Goal: Task Accomplishment & Management: Complete application form

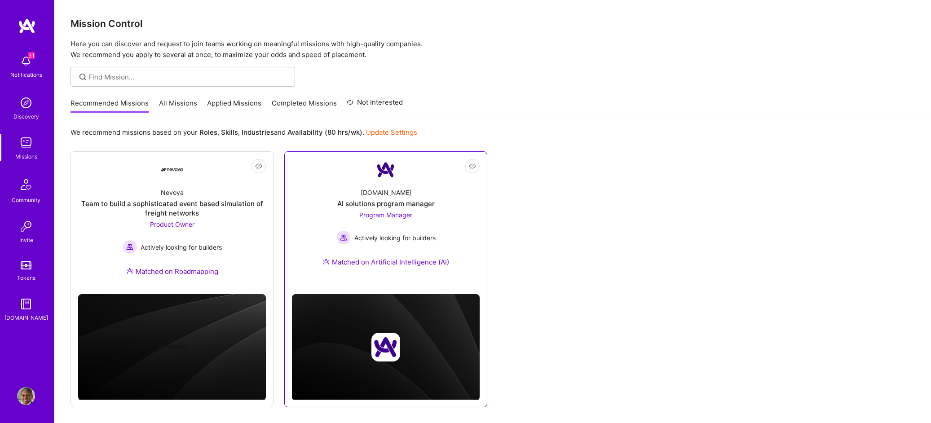
click at [463, 223] on div "[DOMAIN_NAME] AI solutions program manager Program Manager Actively looking for…" at bounding box center [386, 229] width 188 height 97
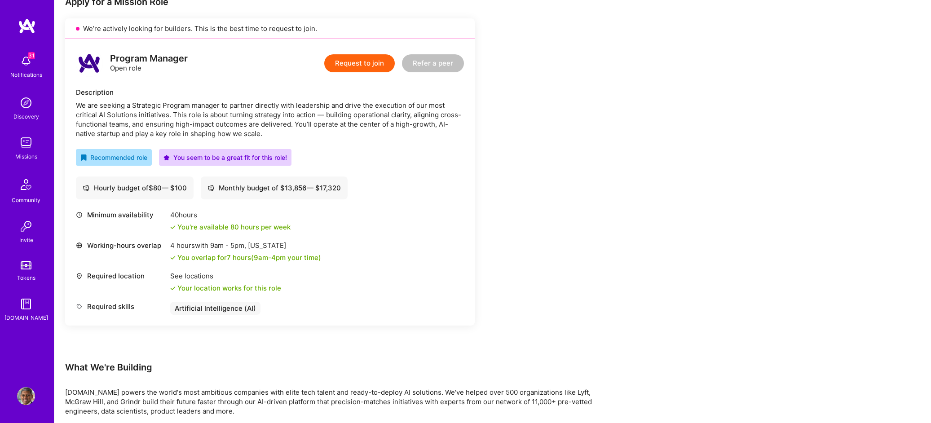
scroll to position [161, 0]
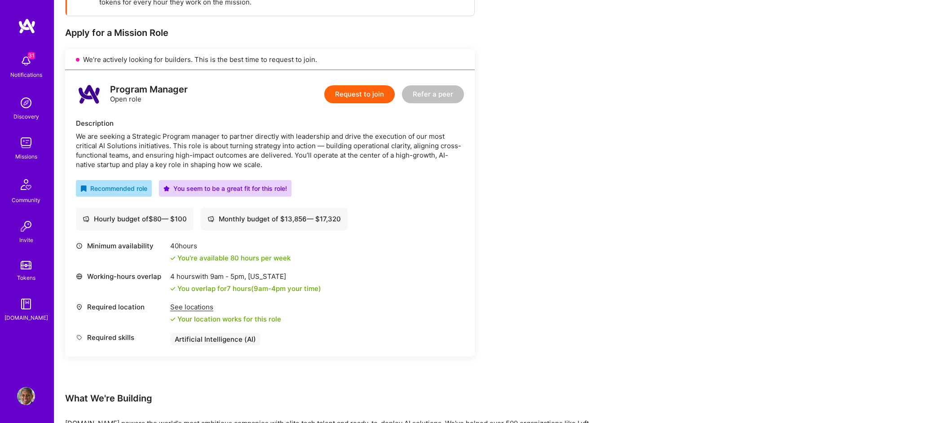
click at [365, 93] on button "Request to join" at bounding box center [359, 94] width 70 height 18
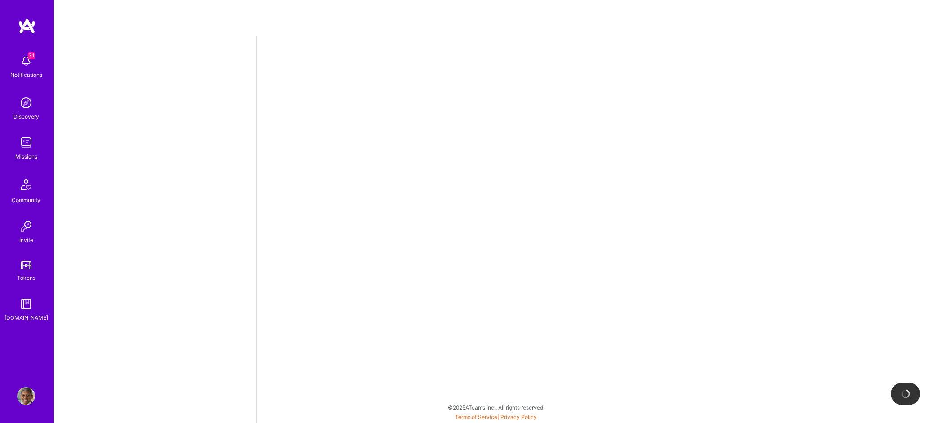
select select "US"
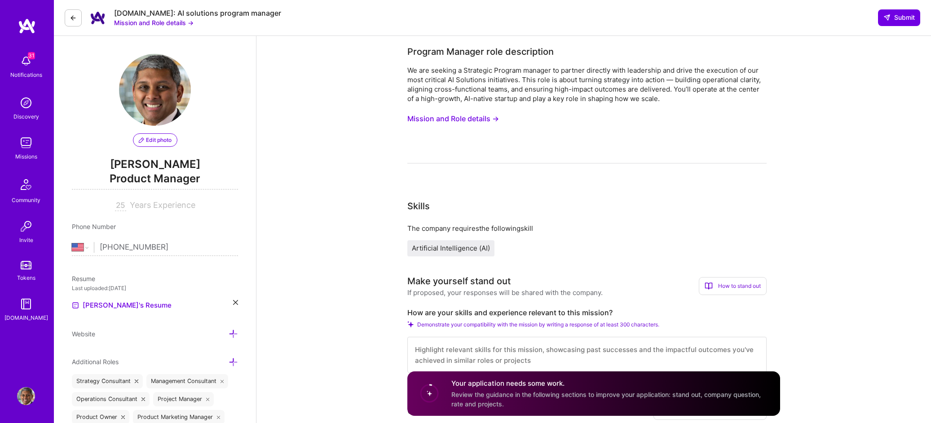
click at [491, 118] on button "Mission and Role details →" at bounding box center [453, 118] width 92 height 17
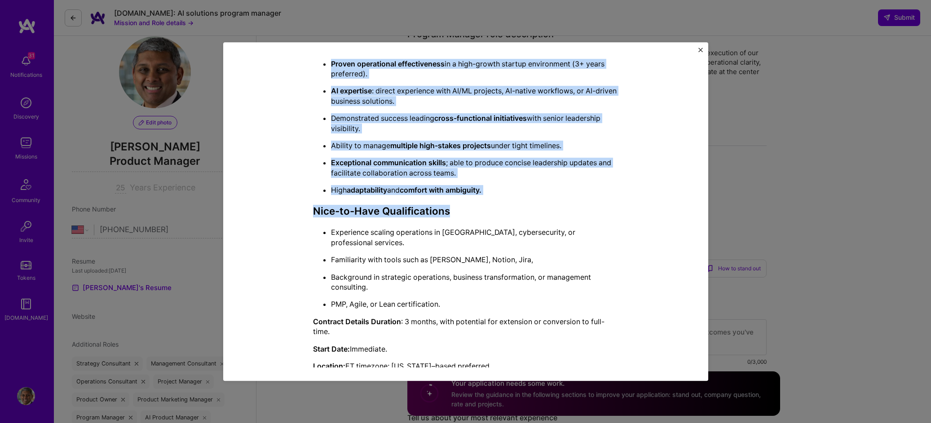
scroll to position [23, 0]
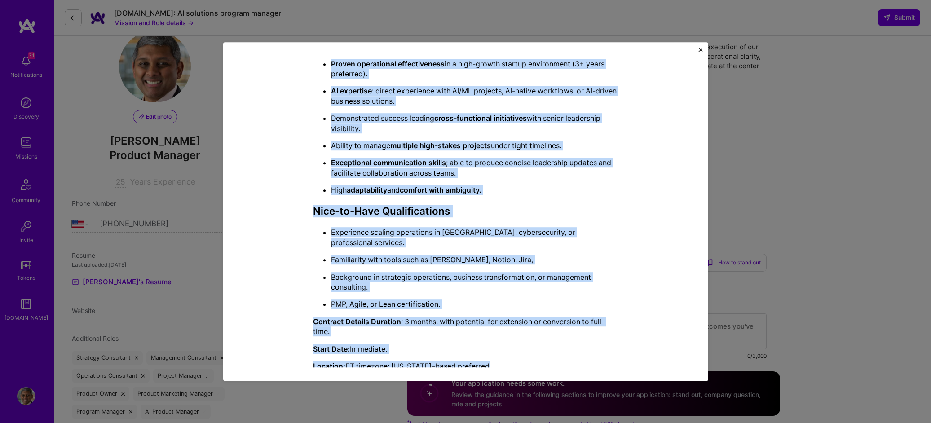
drag, startPoint x: 309, startPoint y: 93, endPoint x: 505, endPoint y: 348, distance: 322.0
copy div "Loremip Dolorsi amet consectetur Ad eli seddoei t Incididun Utlabor etdolor ma …"
click at [702, 49] on img "Close" at bounding box center [700, 50] width 4 height 4
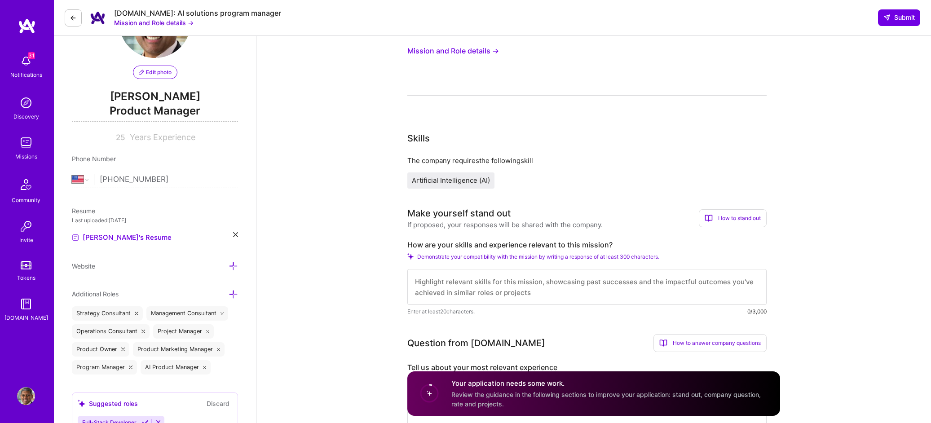
scroll to position [106, 0]
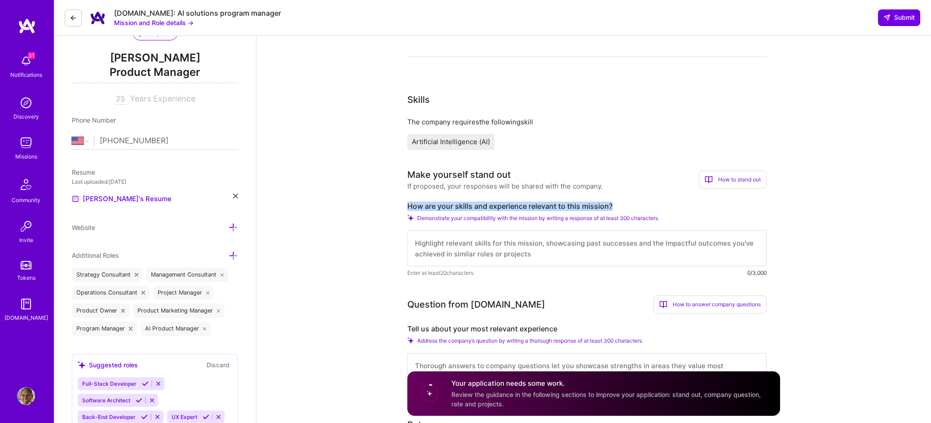
drag, startPoint x: 408, startPoint y: 206, endPoint x: 617, endPoint y: 206, distance: 209.3
click at [617, 206] on label "How are your skills and experience relevant to this mission?" at bounding box center [586, 206] width 359 height 9
copy label "How are your skills and experience relevant to this mission?"
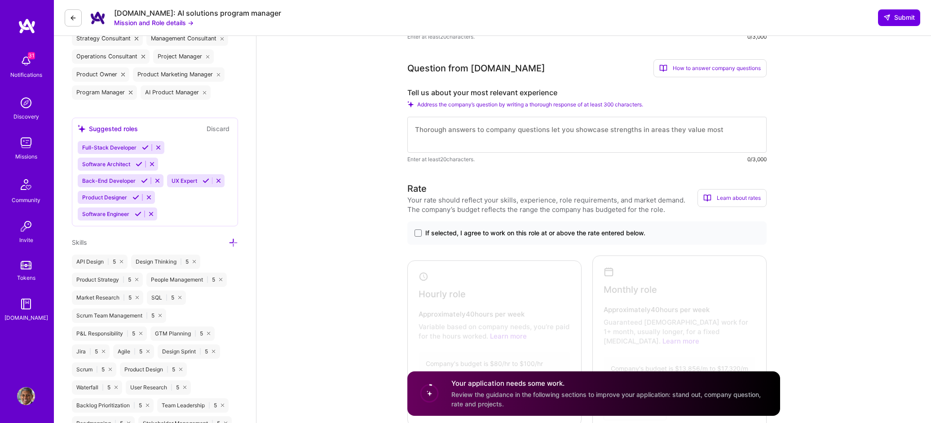
scroll to position [361, 0]
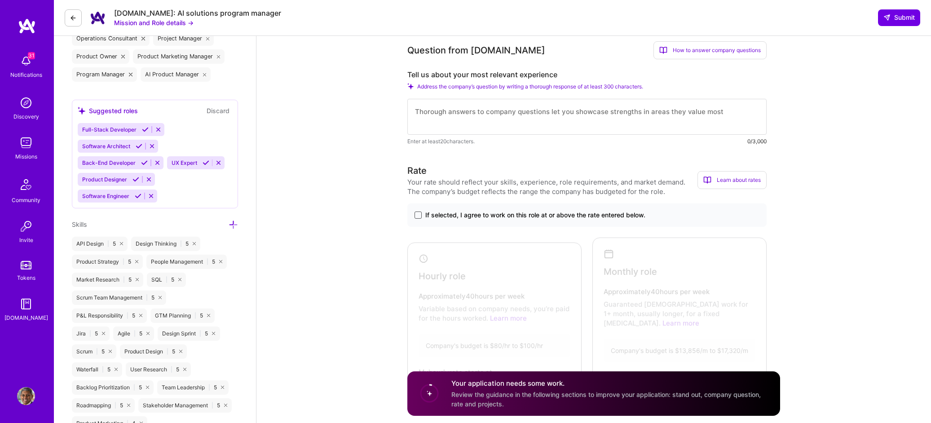
click at [420, 215] on span at bounding box center [417, 214] width 7 height 7
click at [0, 0] on input "If selected, I agree to work on this role at or above the rate entered below." at bounding box center [0, 0] width 0 height 0
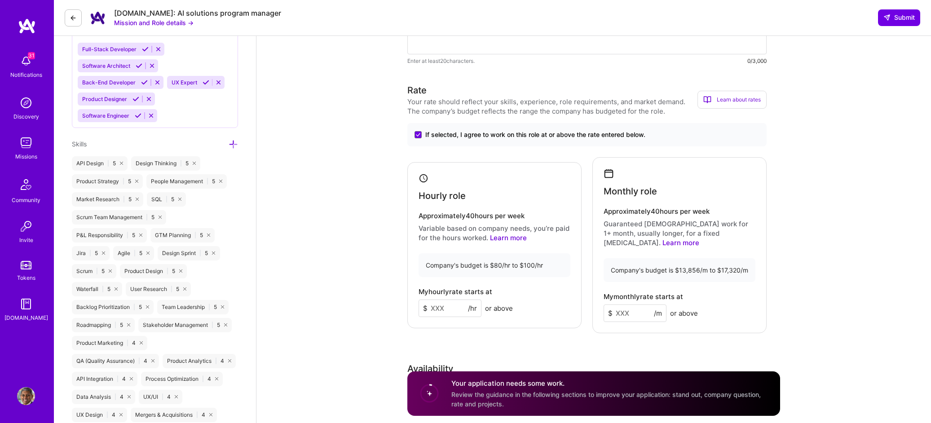
scroll to position [447, 0]
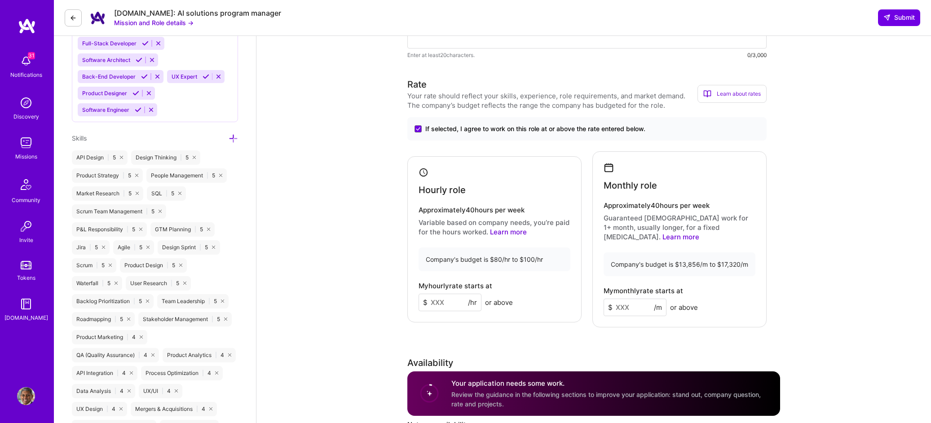
click at [445, 300] on input at bounding box center [450, 303] width 63 height 18
type input "100"
click at [630, 299] on input at bounding box center [635, 308] width 63 height 18
type input "16000"
click at [439, 296] on input "100" at bounding box center [450, 303] width 63 height 18
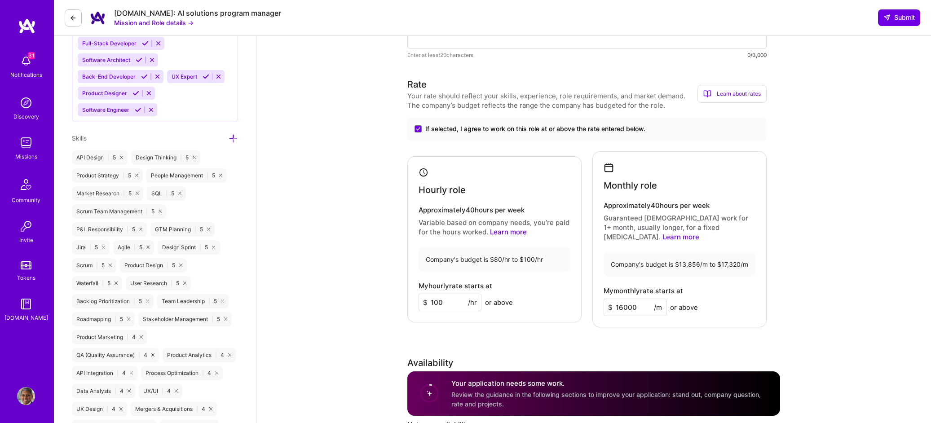
drag, startPoint x: 432, startPoint y: 298, endPoint x: 467, endPoint y: 301, distance: 36.1
click at [467, 301] on input "100" at bounding box center [450, 303] width 63 height 18
click at [521, 331] on div "Rate Your rate should reflect your skills, experience, role requirements, and m…" at bounding box center [593, 280] width 373 height 405
click at [454, 300] on input "98" at bounding box center [450, 303] width 63 height 18
drag, startPoint x: 450, startPoint y: 297, endPoint x: 398, endPoint y: 290, distance: 52.6
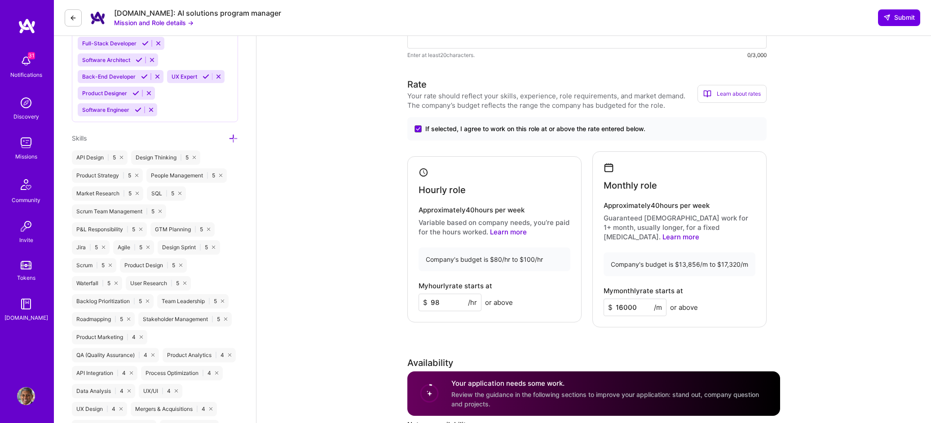
click at [518, 330] on div "Rate Your rate should reflect your skills, experience, role requirements, and m…" at bounding box center [593, 280] width 373 height 405
click at [439, 296] on input "100" at bounding box center [450, 303] width 63 height 18
type input "9"
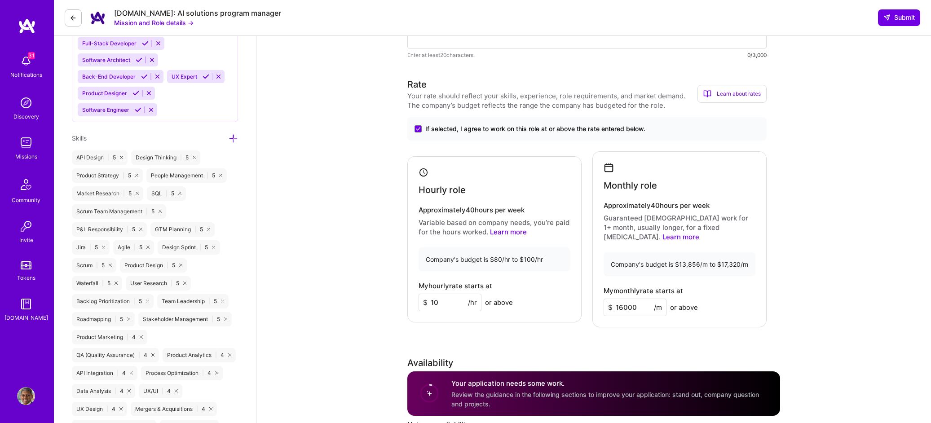
type input "1"
type input "9"
type input "99"
click at [484, 328] on div "Rate Your rate should reflect your skills, experience, role requirements, and m…" at bounding box center [593, 280] width 373 height 405
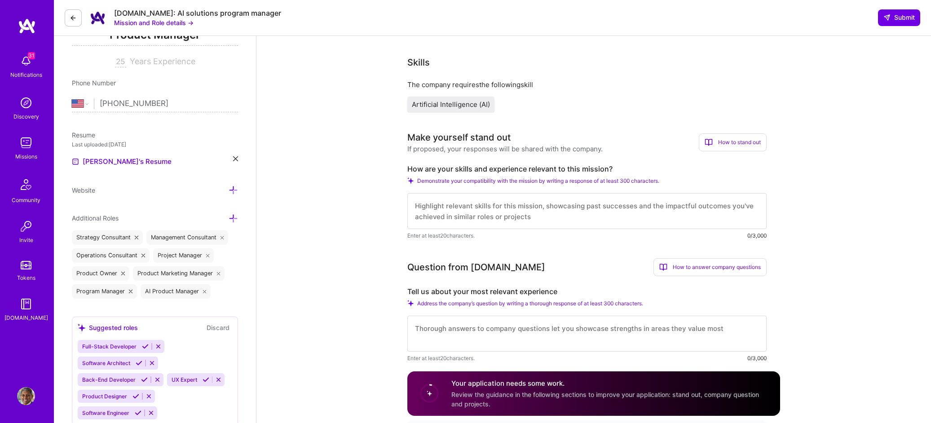
scroll to position [155, 0]
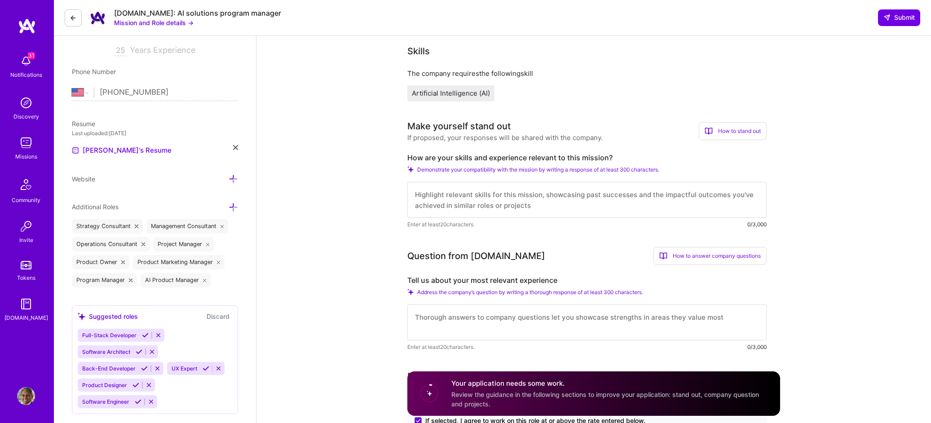
click at [504, 198] on textarea at bounding box center [586, 200] width 359 height 36
paste textarea "I have extensive experience managing AI-driven programs and turning strategy in…"
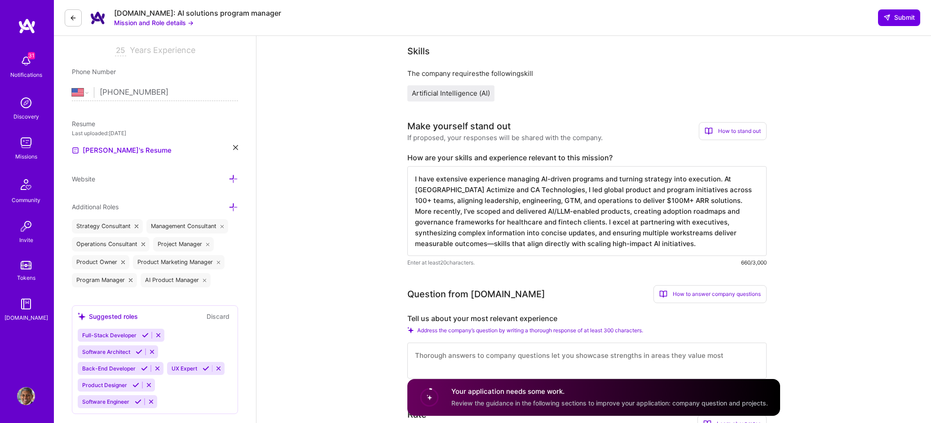
scroll to position [0, 0]
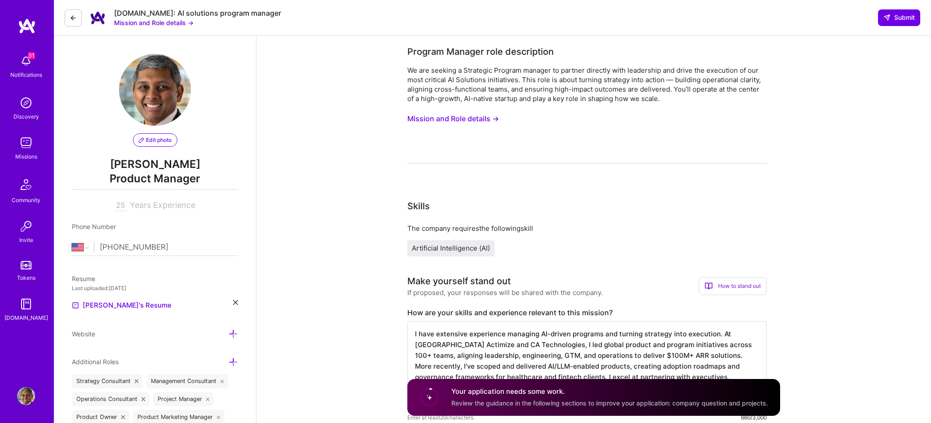
click at [484, 116] on button "Mission and Role details →" at bounding box center [453, 118] width 92 height 17
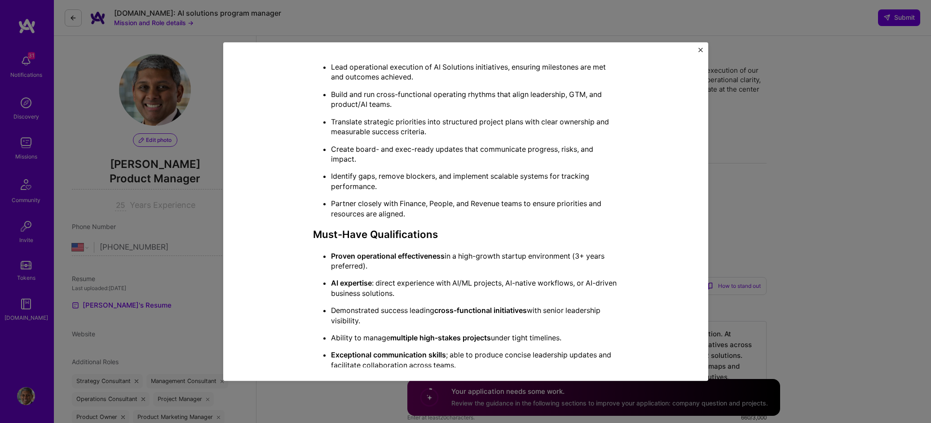
scroll to position [308, 0]
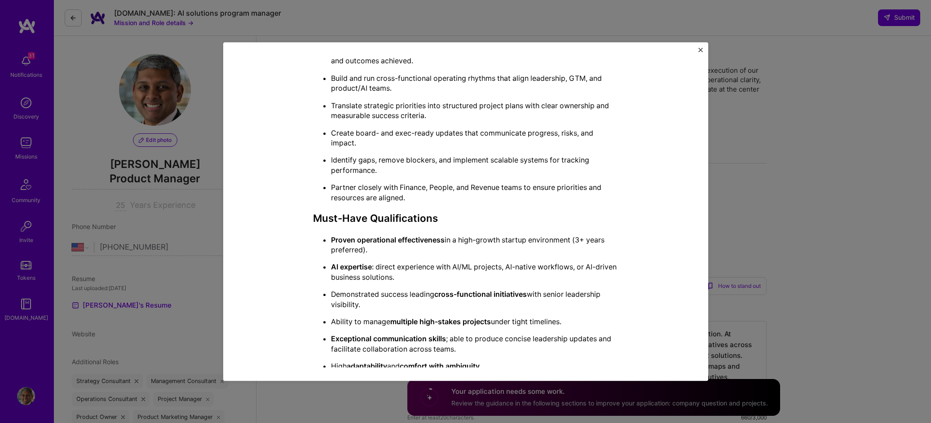
click at [700, 51] on img "Close" at bounding box center [700, 50] width 4 height 4
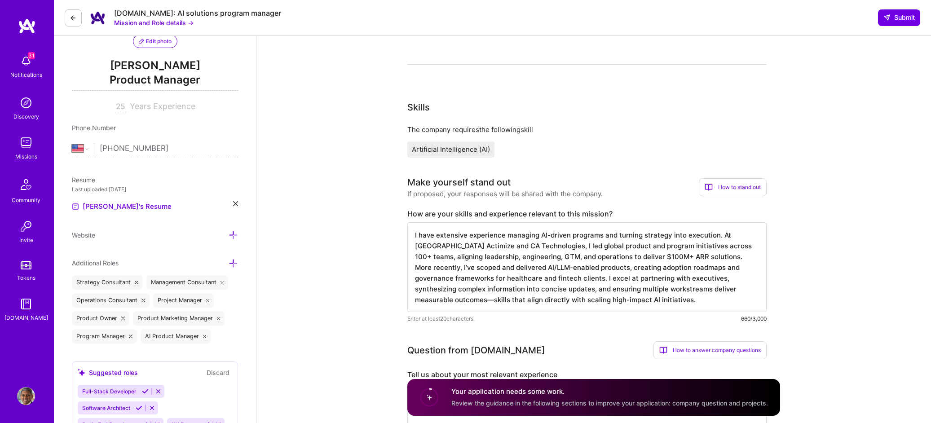
scroll to position [123, 0]
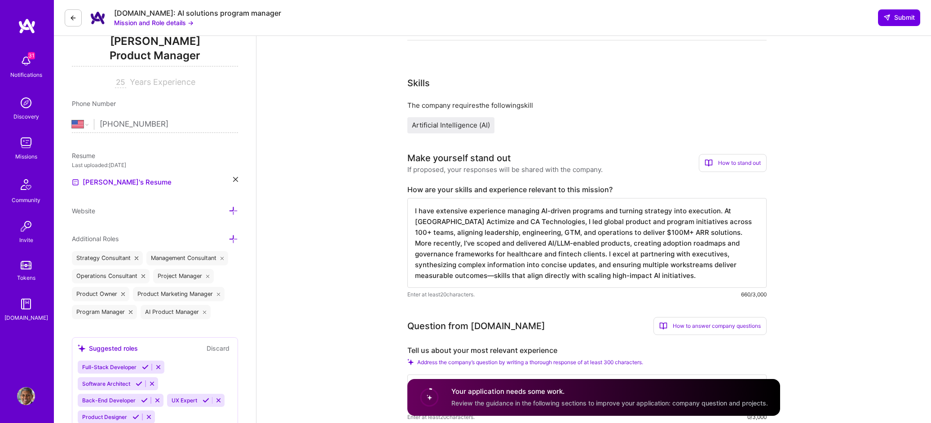
click at [681, 277] on textarea "I have extensive experience managing AI-driven programs and turning strategy in…" at bounding box center [586, 243] width 359 height 90
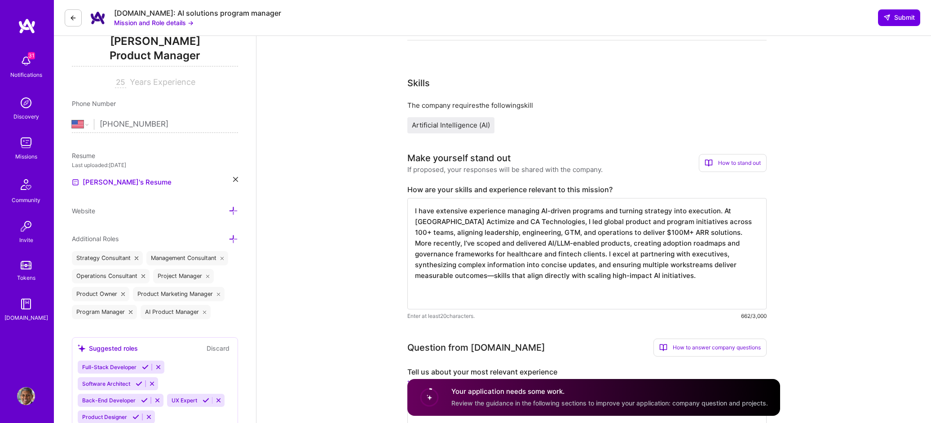
paste textarea "I bring deep experience driving AI-driven programs and scaling high-growth orga…"
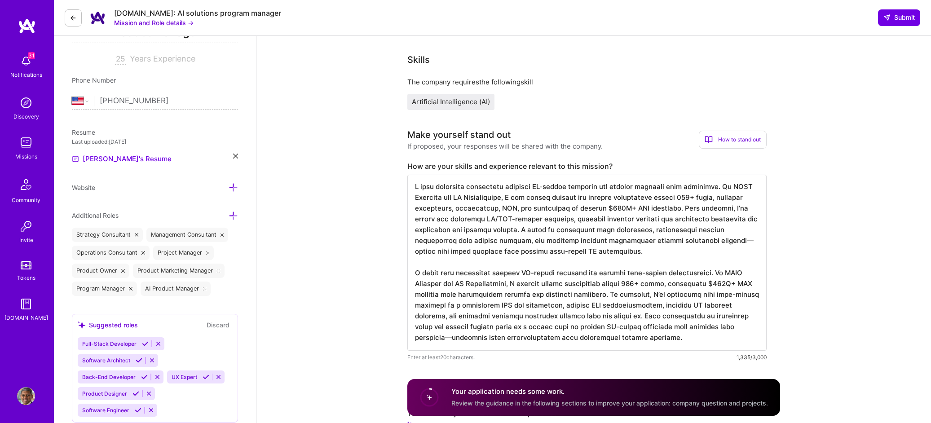
scroll to position [152, 0]
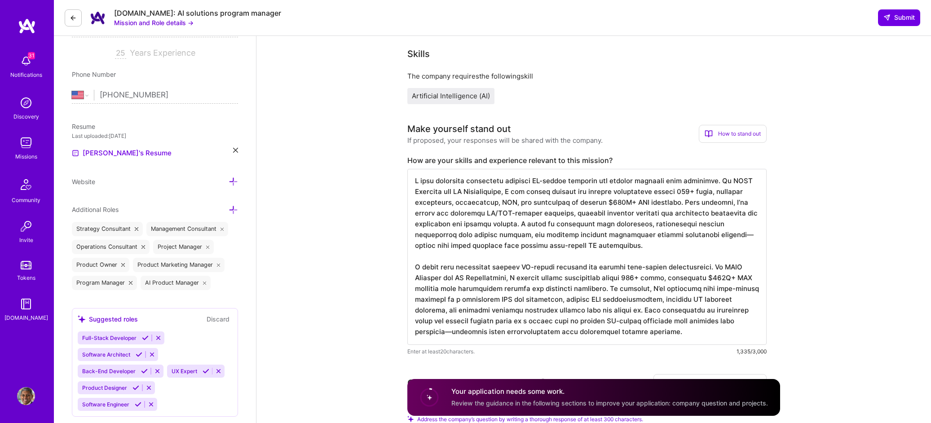
click at [453, 332] on textarea at bounding box center [586, 257] width 359 height 176
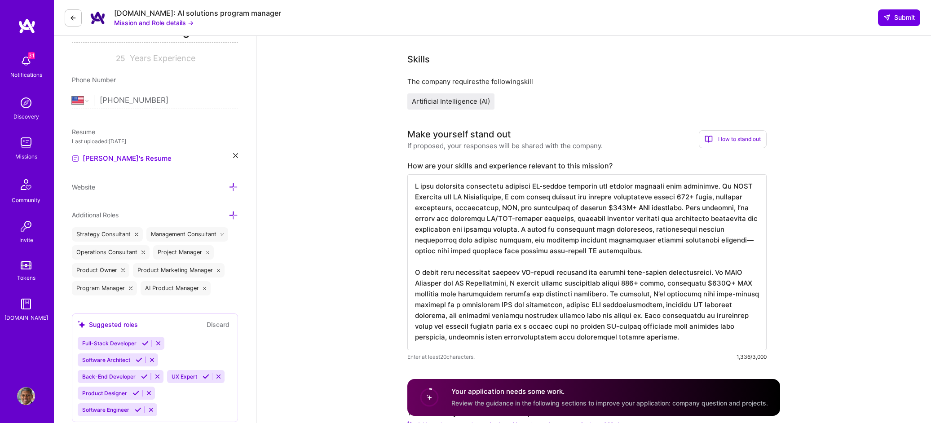
click at [678, 306] on textarea at bounding box center [586, 262] width 359 height 176
click at [745, 305] on textarea at bounding box center [586, 262] width 359 height 176
drag, startPoint x: 666, startPoint y: 220, endPoint x: 559, endPoint y: 230, distance: 107.4
click at [559, 230] on textarea at bounding box center [586, 267] width 359 height 187
click at [727, 315] on textarea at bounding box center [586, 267] width 359 height 187
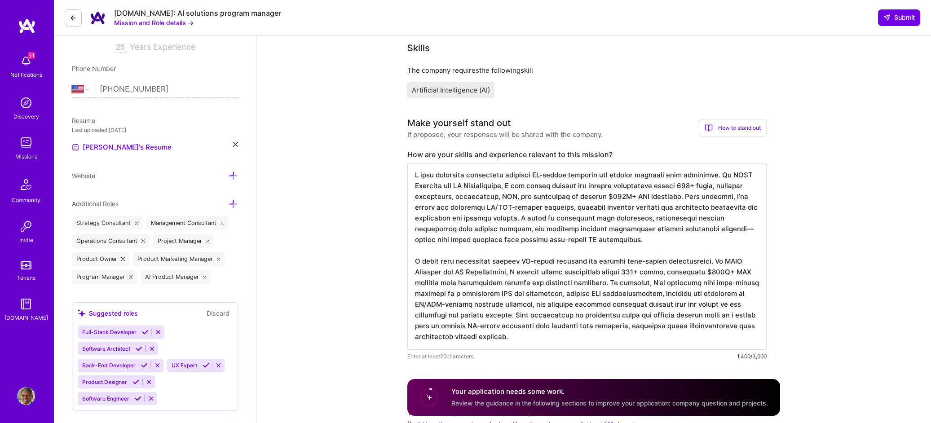
scroll to position [164, 0]
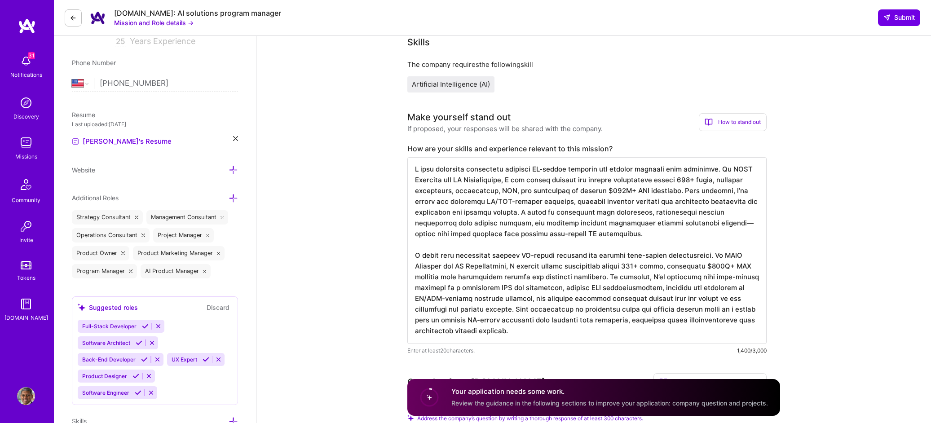
drag, startPoint x: 566, startPoint y: 212, endPoint x: 447, endPoint y: 234, distance: 120.9
click at [447, 234] on textarea at bounding box center [586, 250] width 359 height 187
click at [556, 330] on textarea at bounding box center [586, 250] width 359 height 187
paste textarea "excel at partnering with executives, synthesizing complex information into conc…"
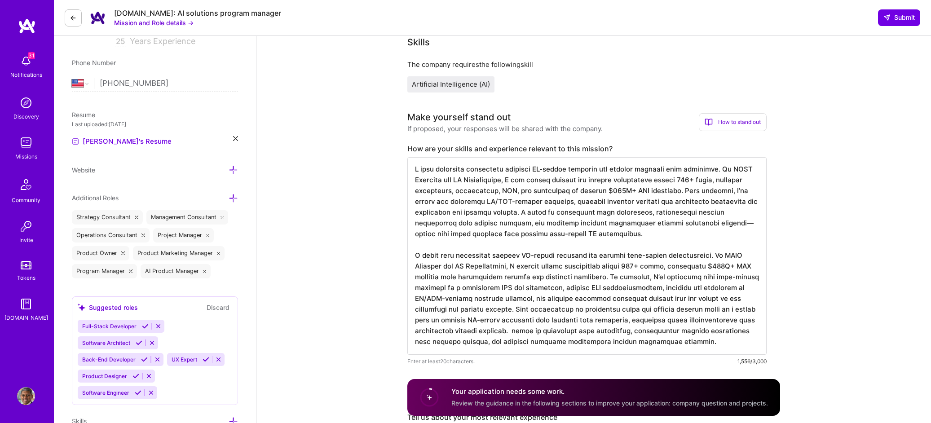
click at [513, 330] on textarea at bounding box center [586, 256] width 359 height 198
click at [573, 342] on textarea at bounding box center [586, 256] width 359 height 198
drag, startPoint x: 413, startPoint y: 169, endPoint x: 679, endPoint y: 242, distance: 275.6
click at [679, 242] on textarea at bounding box center [586, 256] width 359 height 198
type textarea "I bring deep experience driving AI-driven programs and scaling high-growth orga…"
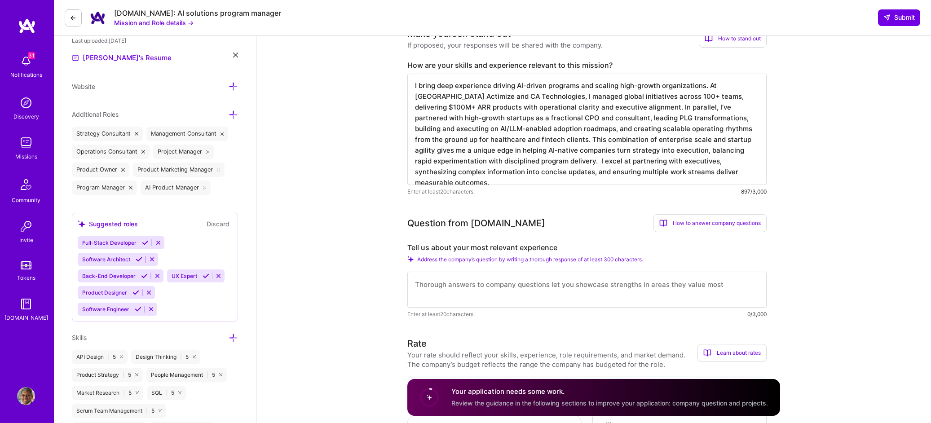
scroll to position [253, 0]
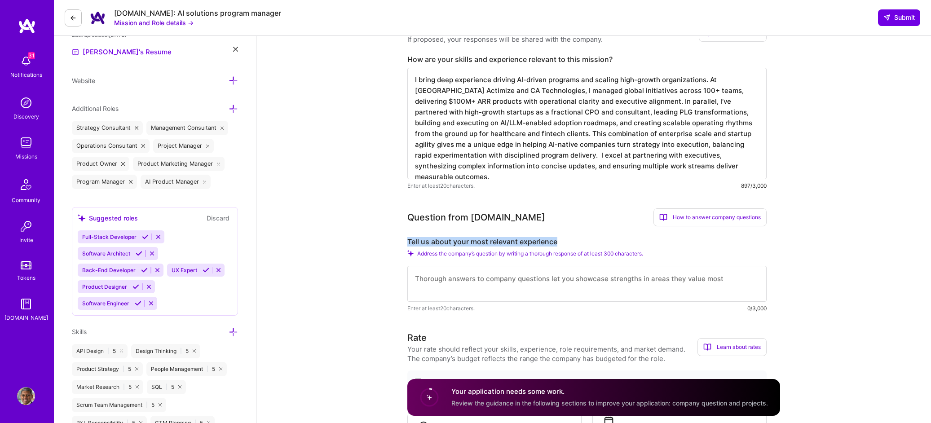
drag, startPoint x: 409, startPoint y: 241, endPoint x: 561, endPoint y: 244, distance: 152.7
click at [561, 244] on label "Tell us about your most relevant experience" at bounding box center [586, 241] width 359 height 9
copy label "Tell us about your most relevant experience"
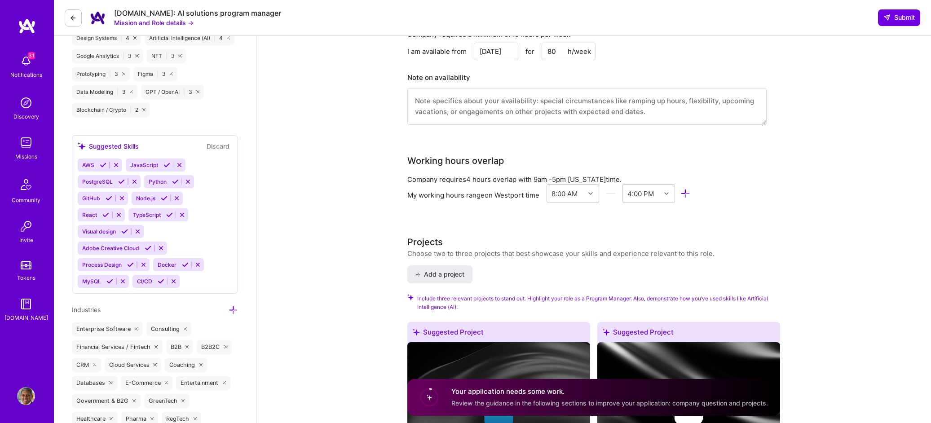
scroll to position [860, 0]
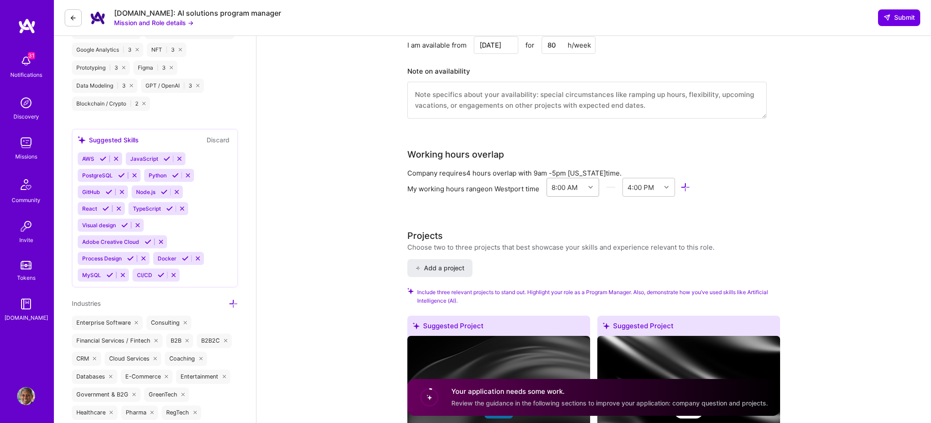
click at [592, 185] on icon at bounding box center [590, 187] width 4 height 4
click at [573, 306] on div "9:00 AM" at bounding box center [572, 314] width 53 height 17
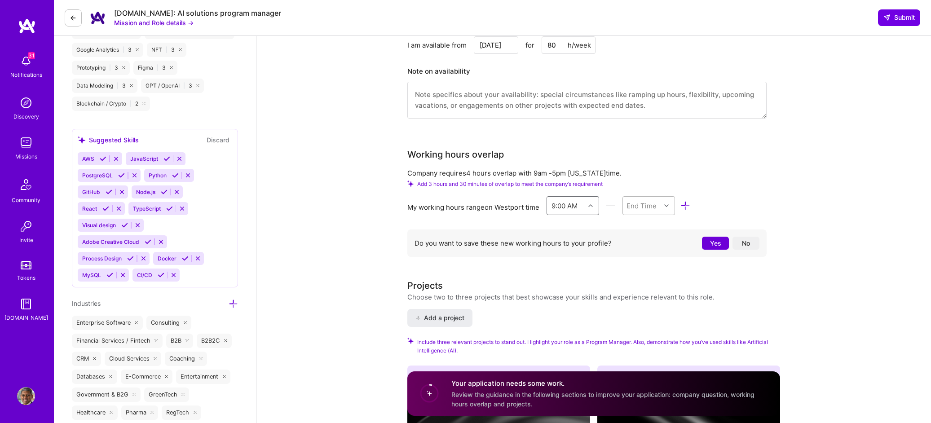
click at [668, 203] on icon at bounding box center [666, 205] width 4 height 4
click at [649, 242] on div "5:00 PM" at bounding box center [648, 248] width 53 height 17
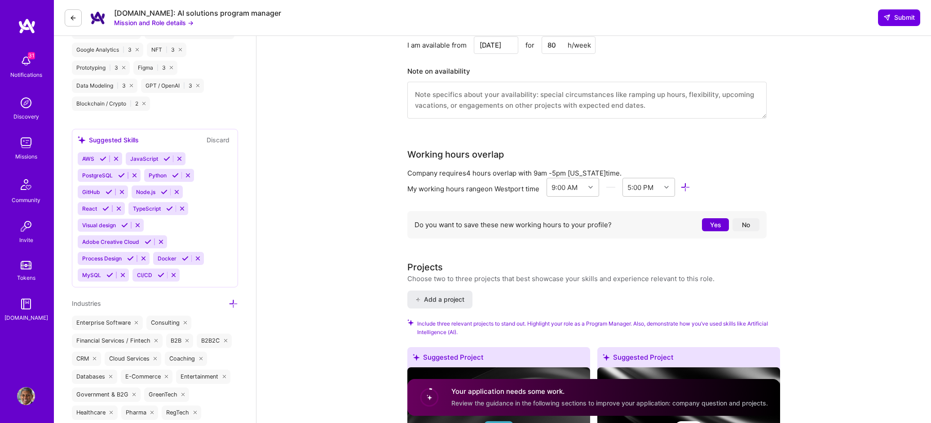
click at [743, 218] on button "No" at bounding box center [745, 224] width 27 height 13
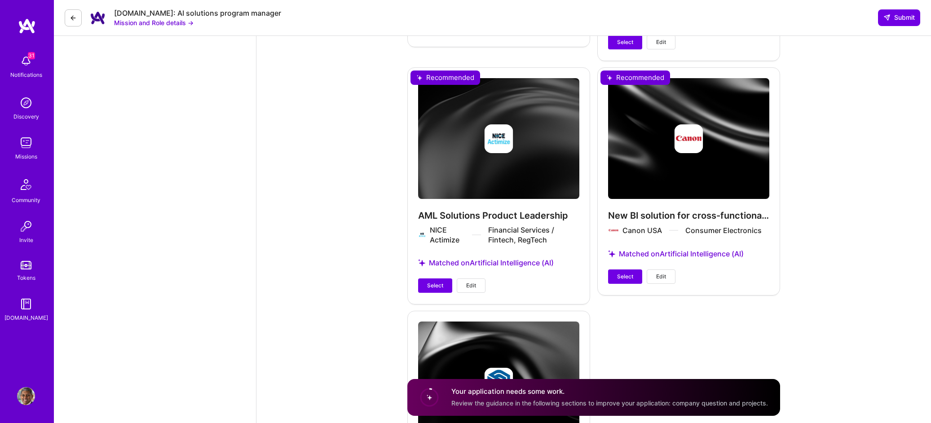
scroll to position [2247, 0]
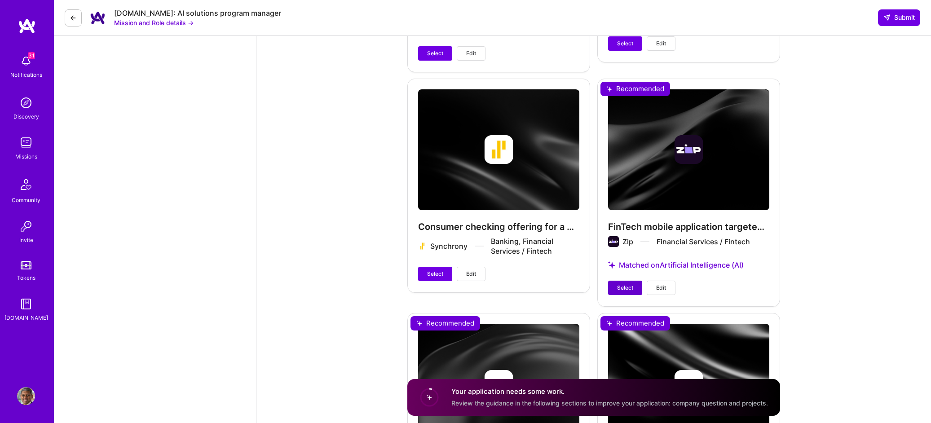
click at [631, 284] on span "Select" at bounding box center [625, 288] width 16 height 8
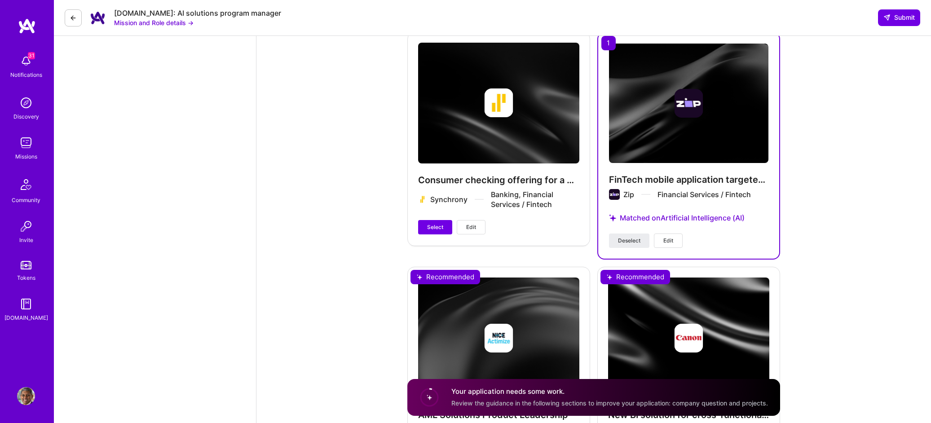
scroll to position [2415, 0]
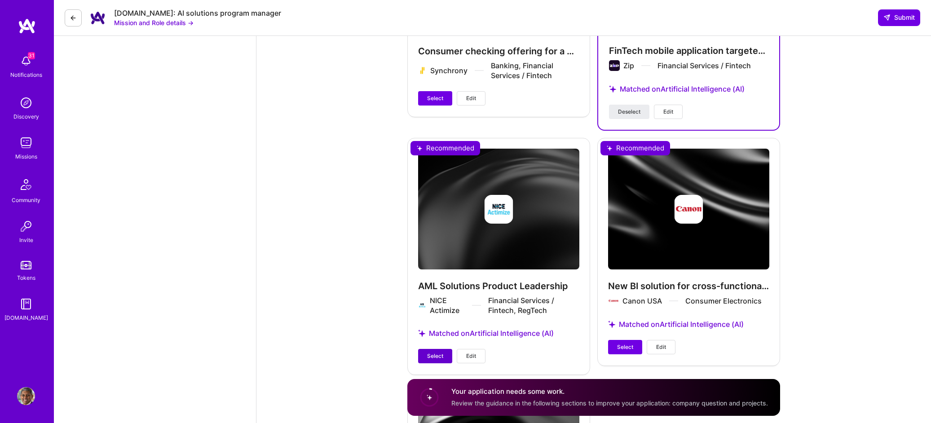
click at [436, 352] on span "Select" at bounding box center [435, 356] width 16 height 8
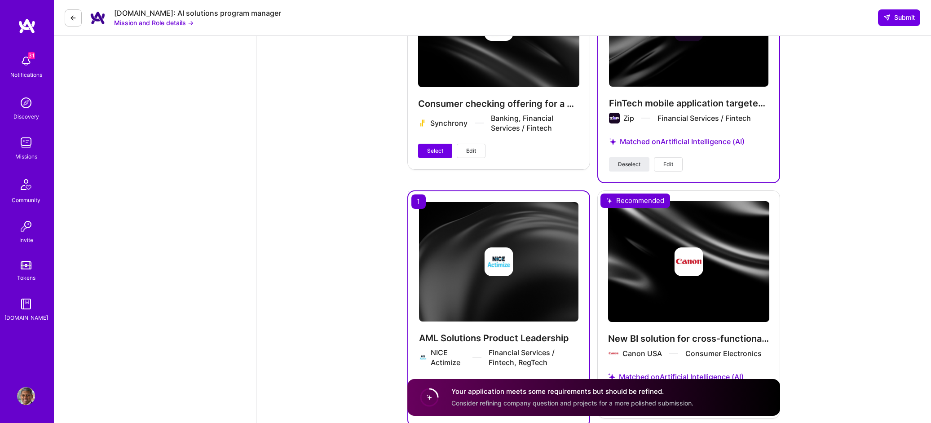
scroll to position [2608, 0]
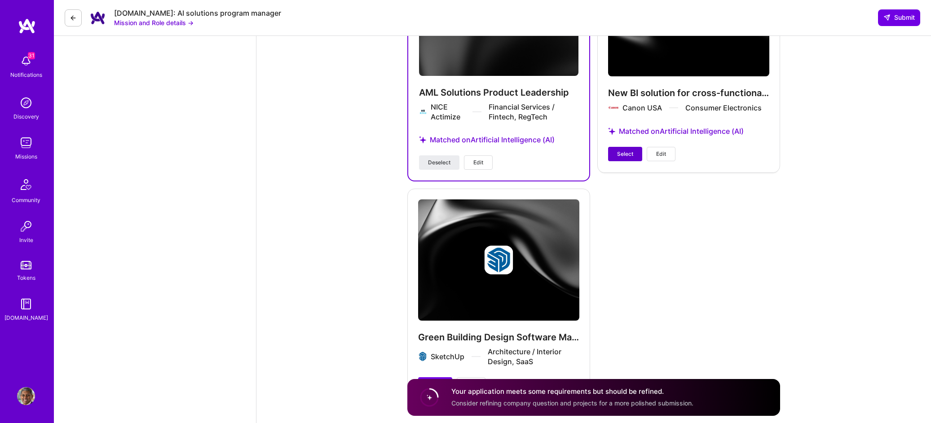
click at [631, 150] on span "Select" at bounding box center [625, 154] width 16 height 8
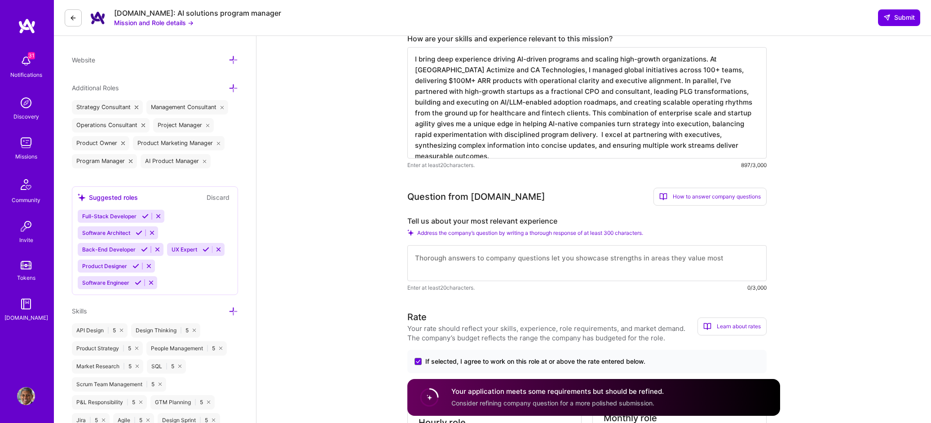
scroll to position [338, 0]
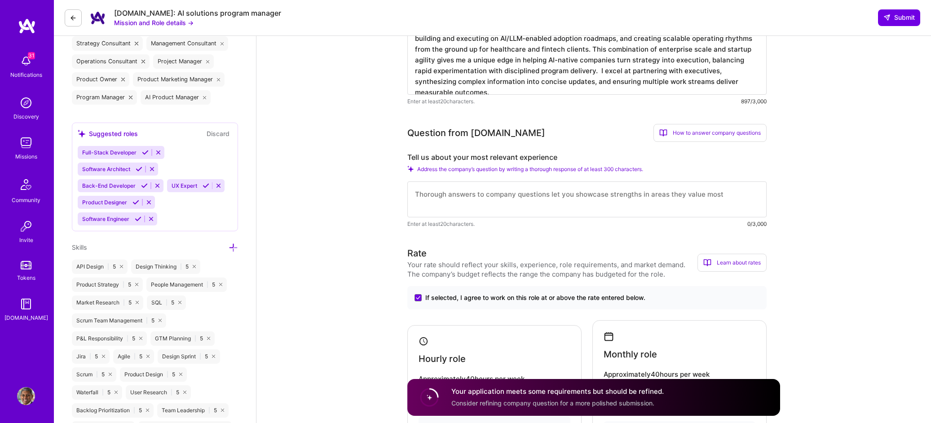
click at [495, 193] on textarea at bounding box center [586, 199] width 359 height 36
paste textarea "I have led end-to-end AI-driven programs at both enterprise and high-growth sta…"
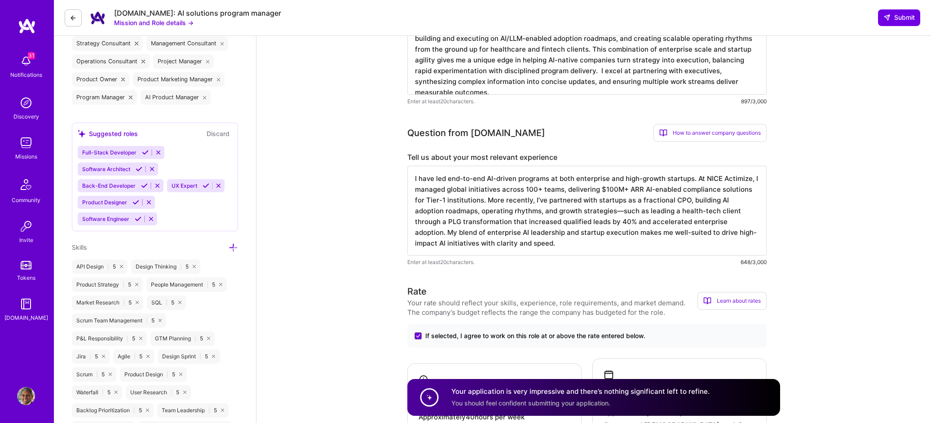
click at [629, 211] on textarea "I have led end-to-end AI-driven programs at both enterprise and high-growth sta…" at bounding box center [586, 211] width 359 height 90
drag, startPoint x: 703, startPoint y: 211, endPoint x: 437, endPoint y: 225, distance: 266.2
click at [437, 225] on textarea "I have led end-to-end AI-driven programs at both enterprise and high-growth sta…" at bounding box center [586, 211] width 359 height 90
click at [644, 244] on textarea "I have led end-to-end AI-driven programs at both enterprise and high-growth sta…" at bounding box center [586, 211] width 359 height 90
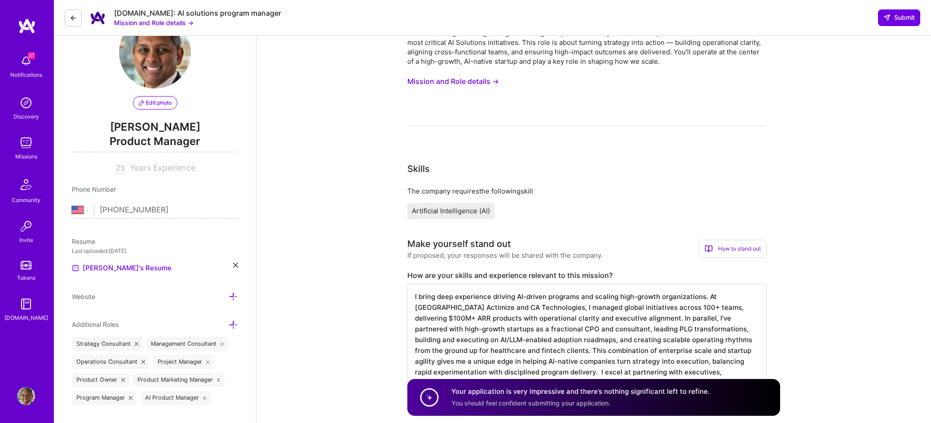
scroll to position [0, 0]
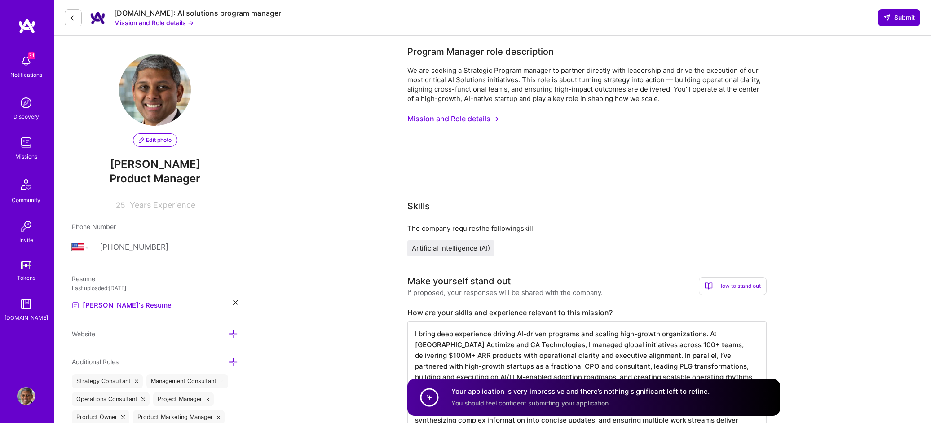
type textarea "I have led end-to-end AI-driven programs at both enterprise and high-growth sta…"
click at [891, 19] on span "Submit" at bounding box center [898, 17] width 31 height 9
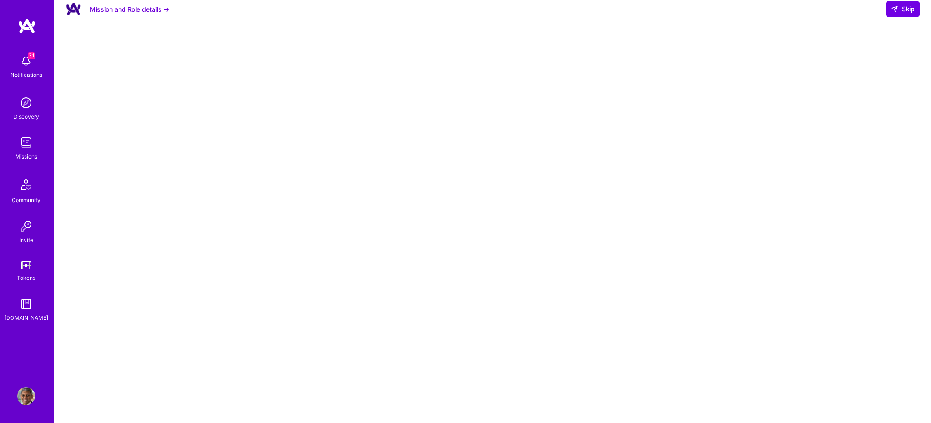
click at [24, 144] on img at bounding box center [26, 143] width 18 height 18
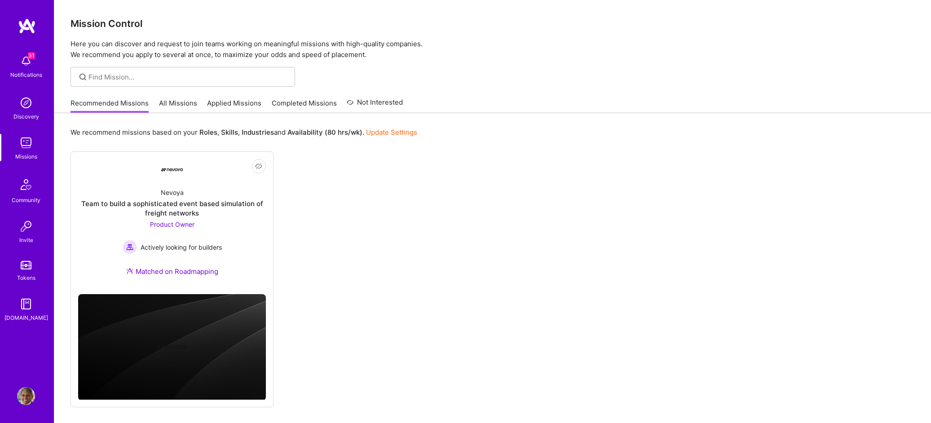
click at [248, 105] on link "Applied Missions" at bounding box center [234, 105] width 54 height 15
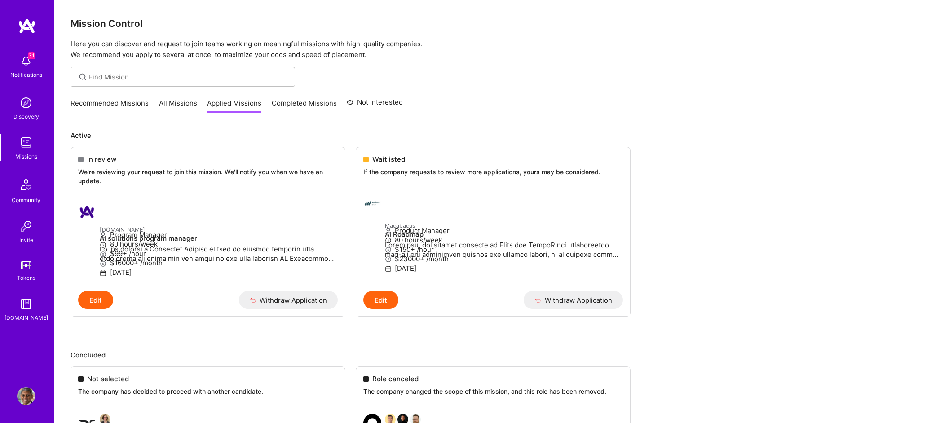
click at [97, 106] on link "Recommended Missions" at bounding box center [109, 105] width 78 height 15
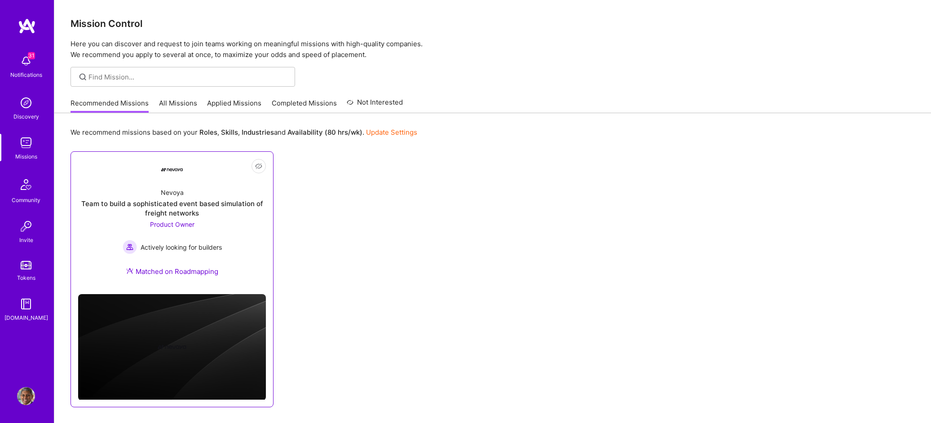
click at [234, 237] on div "Nevoya Team to build a sophisticated event based simulation of freight networks…" at bounding box center [172, 234] width 188 height 106
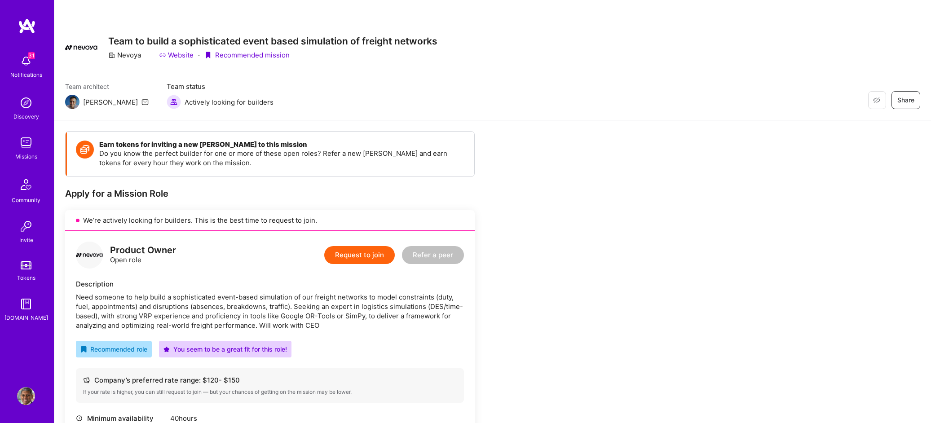
click at [27, 66] on img at bounding box center [26, 61] width 18 height 18
click at [27, 148] on img at bounding box center [26, 143] width 18 height 18
